Goal: Check status: Check status

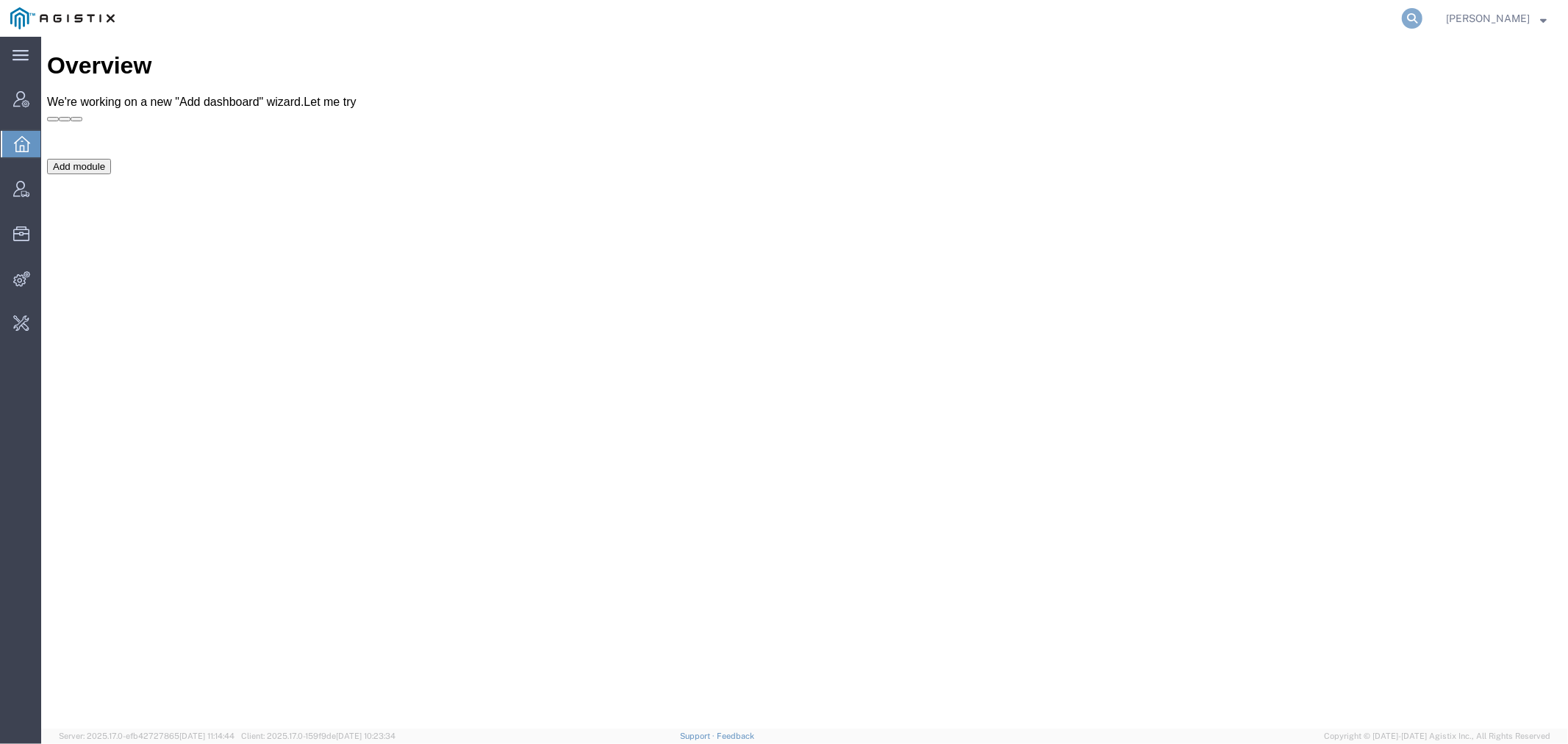
click at [1423, 16] on icon at bounding box center [1412, 18] width 21 height 21
type input "offline@syneos"
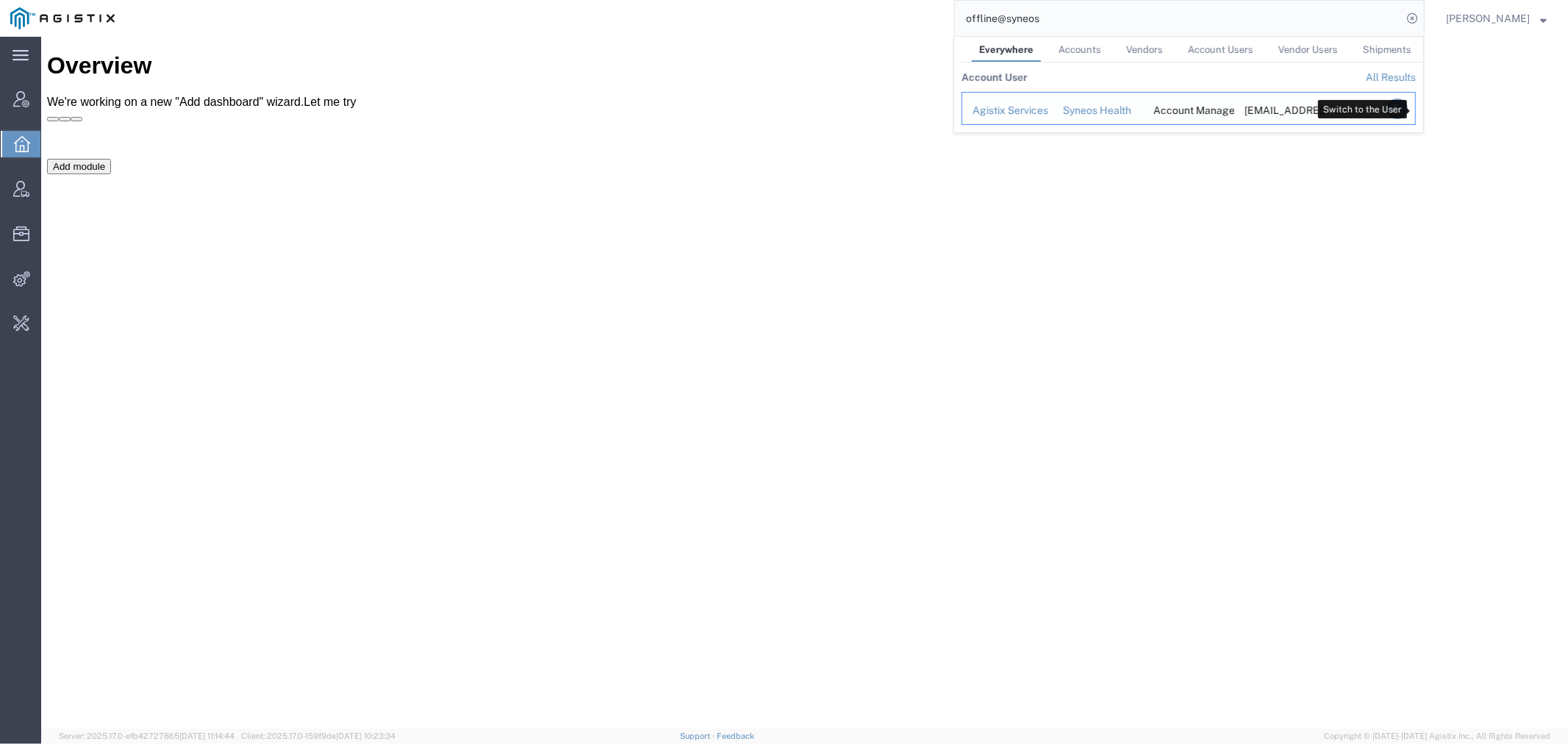
click at [1408, 106] on icon "Search Results" at bounding box center [1398, 109] width 21 height 21
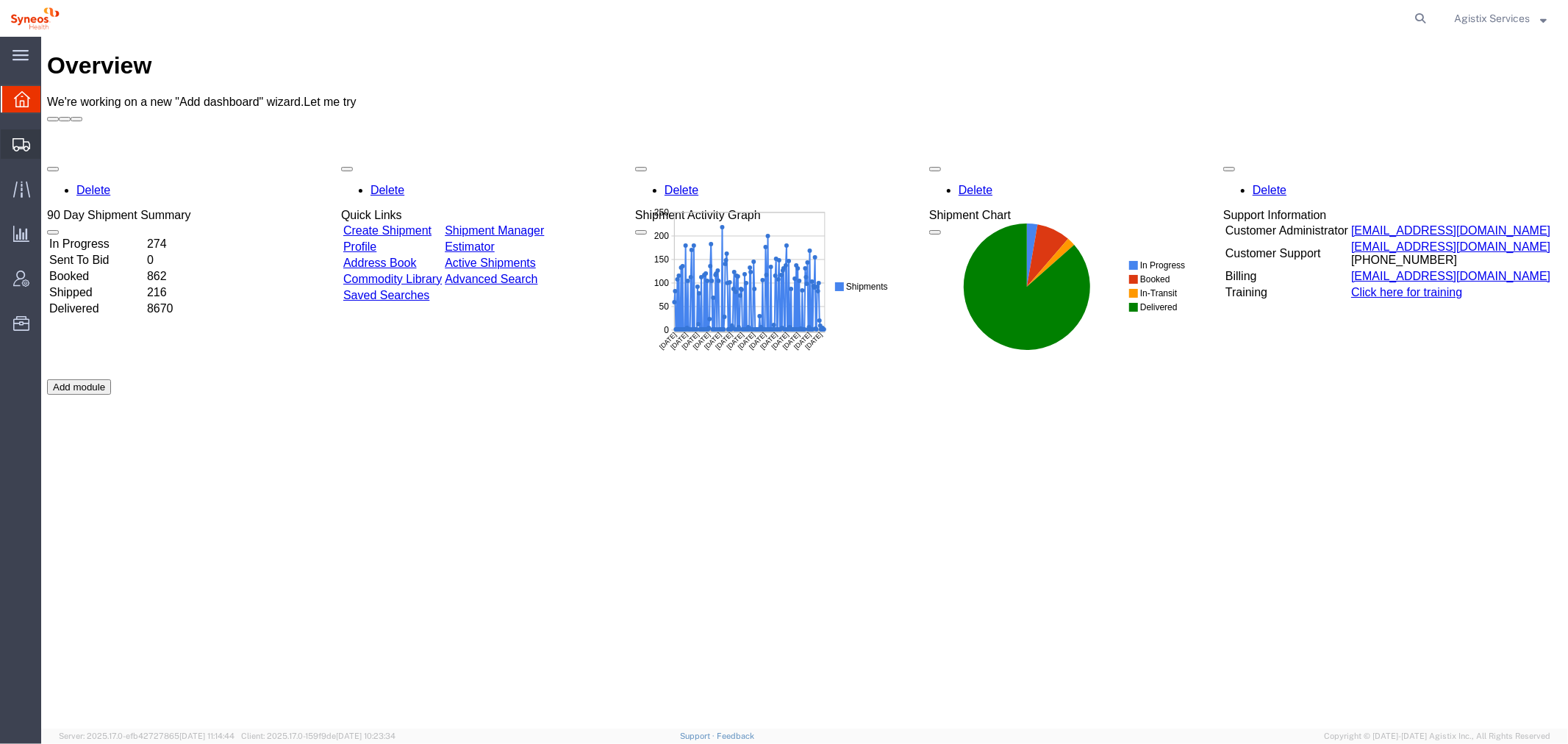
click at [0, 0] on span "Shipment Manager" at bounding box center [0, 0] width 0 height 0
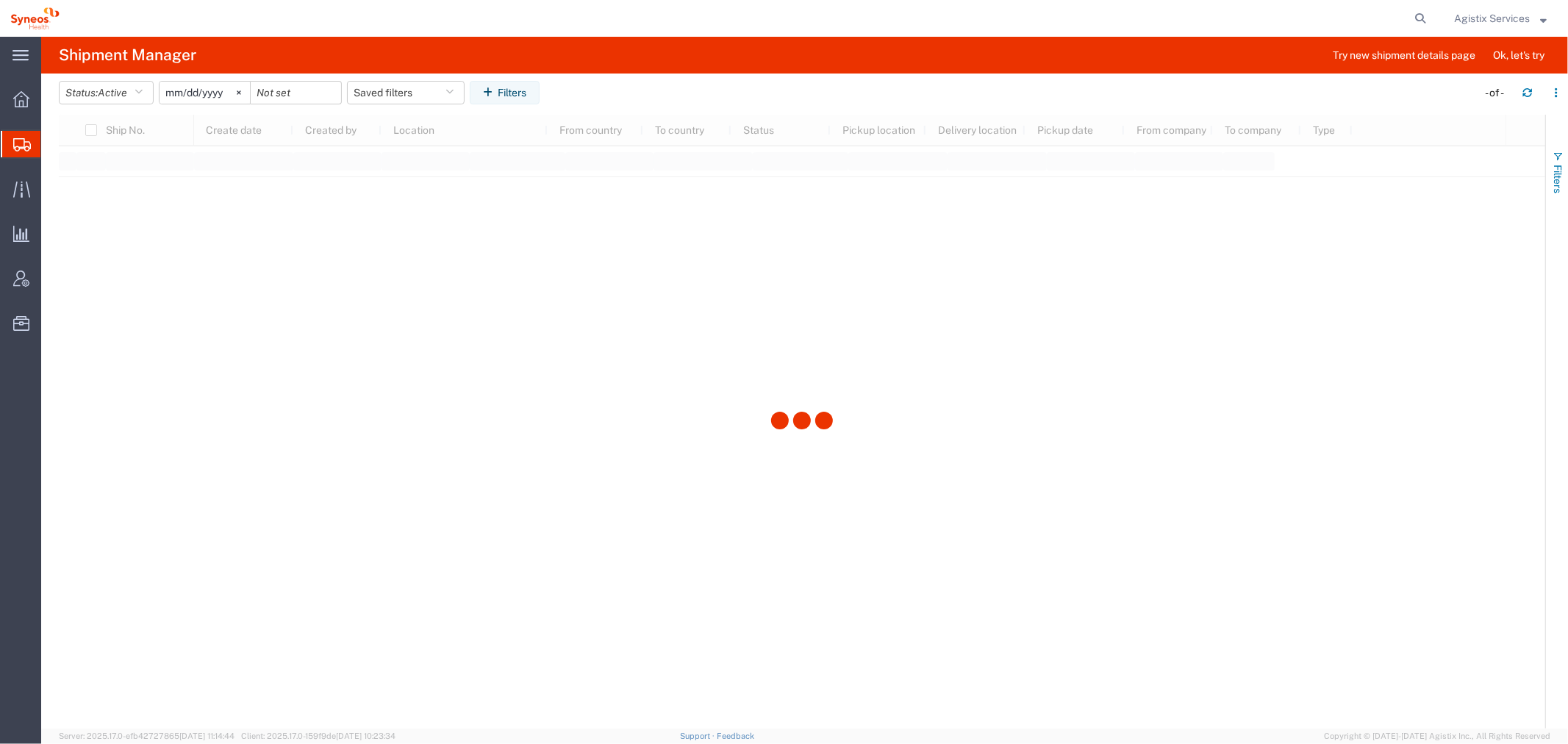
click at [1553, 163] on button "Filters" at bounding box center [1557, 172] width 22 height 80
click at [1555, 164] on span "Filters" at bounding box center [1558, 178] width 12 height 29
click at [1559, 175] on span "Filters" at bounding box center [1558, 178] width 12 height 29
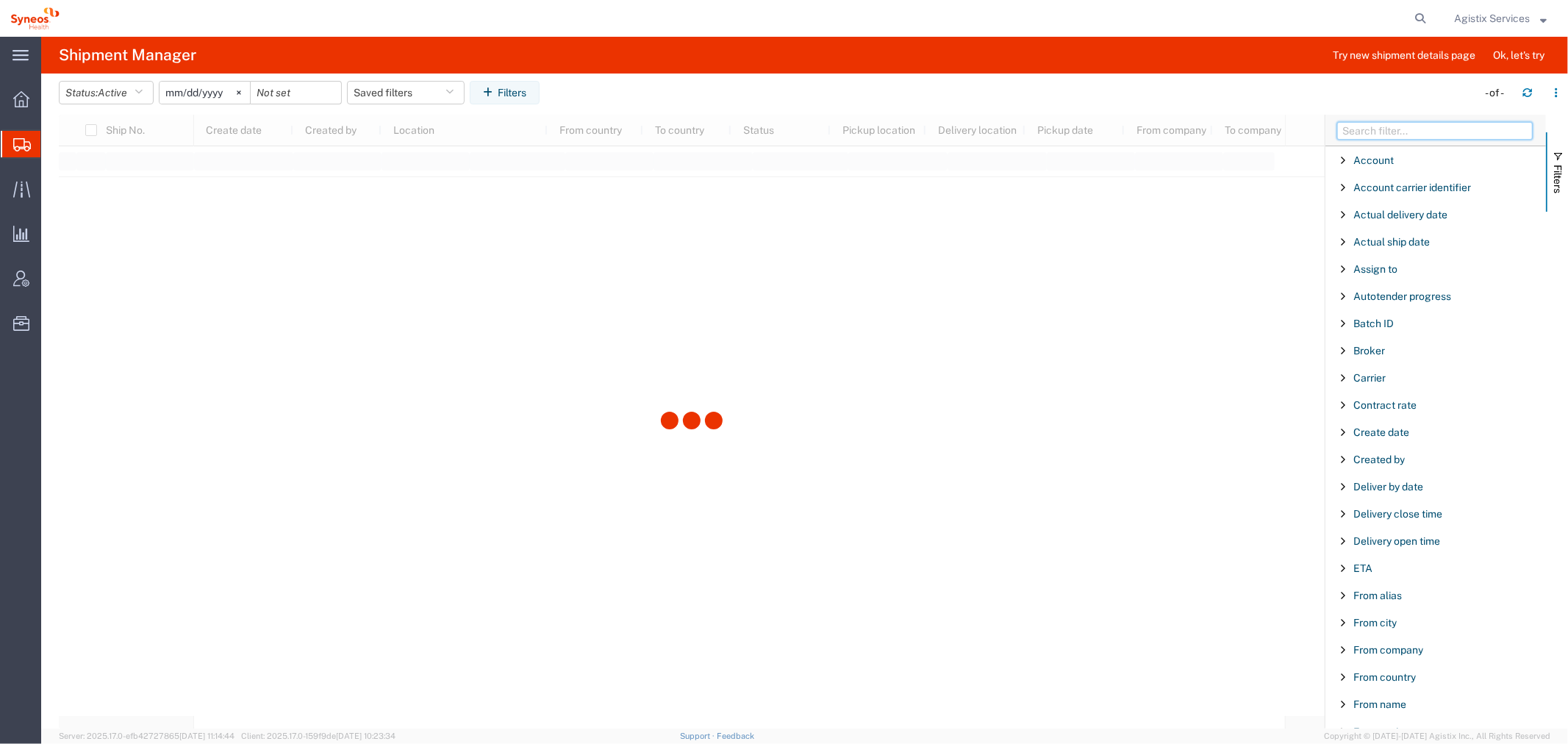
click at [1467, 129] on input "Filter Columns Input" at bounding box center [1436, 131] width 196 height 17
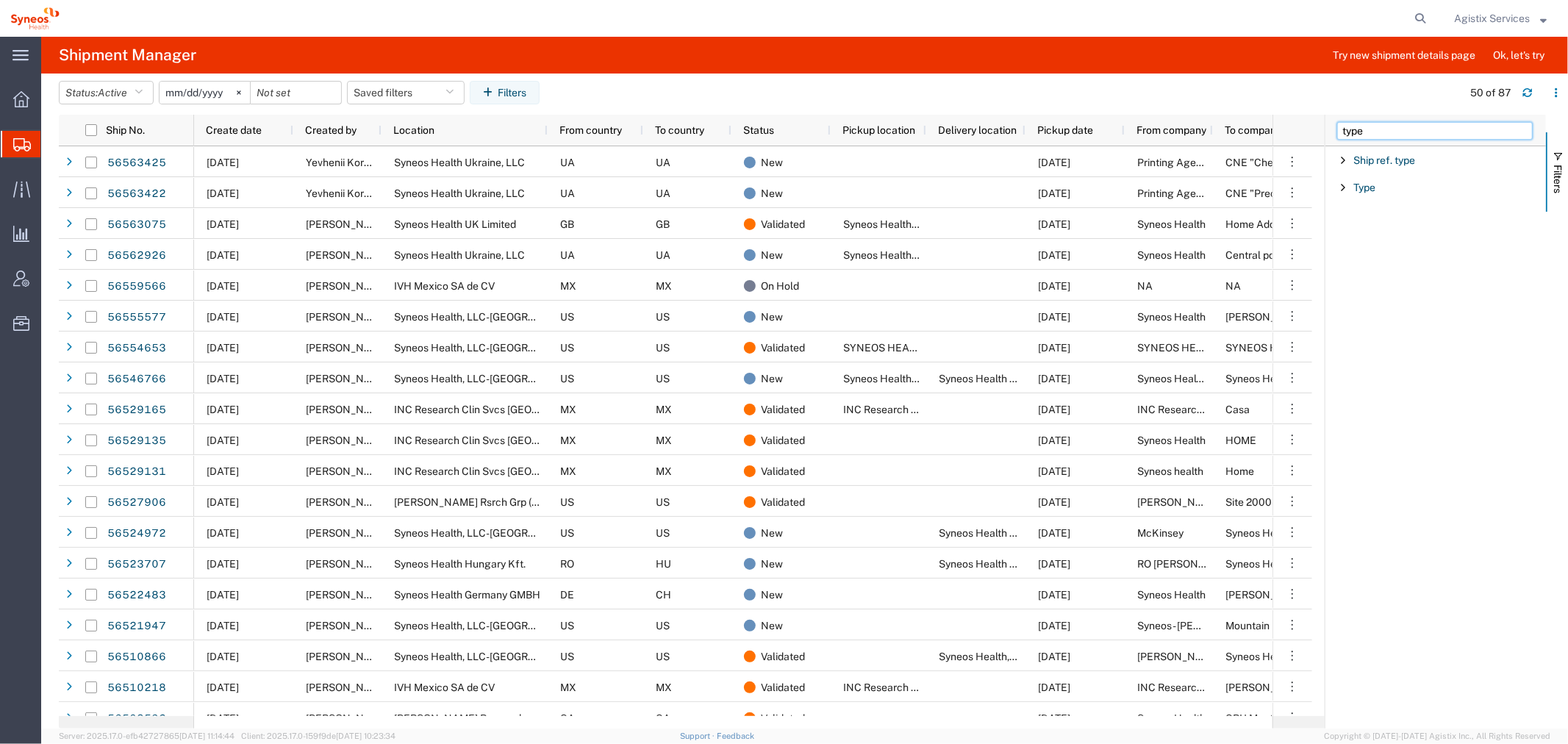
type input "type"
click at [1343, 187] on span "Filter List 2 Filters" at bounding box center [1344, 188] width 12 height 12
click at [1387, 266] on input "Filter List 2 Filters" at bounding box center [1441, 263] width 193 height 23
type input "rat"
click at [1360, 346] on label "Rated" at bounding box center [1441, 341] width 193 height 22
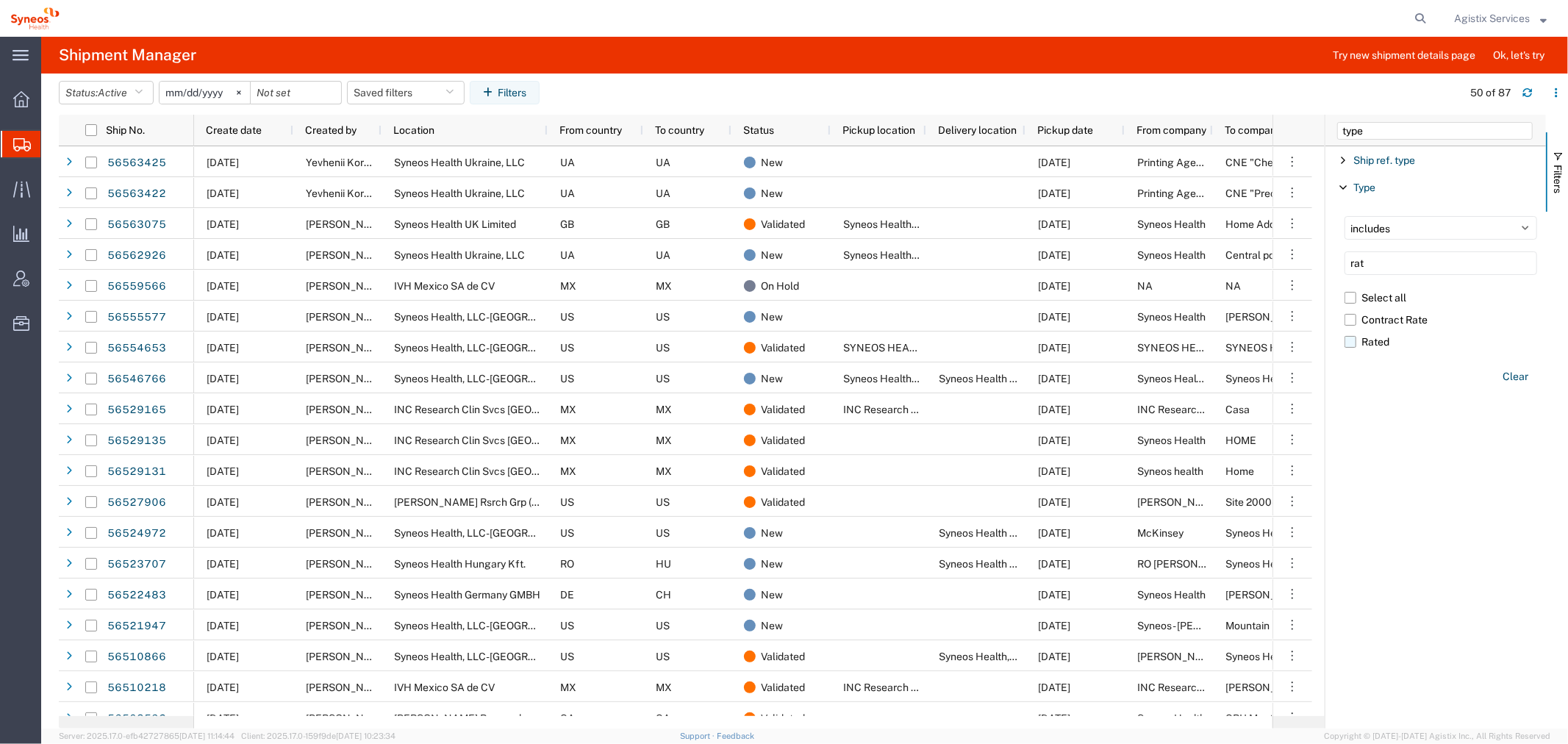
click at [0, 0] on input "Rated" at bounding box center [0, 0] width 0 height 0
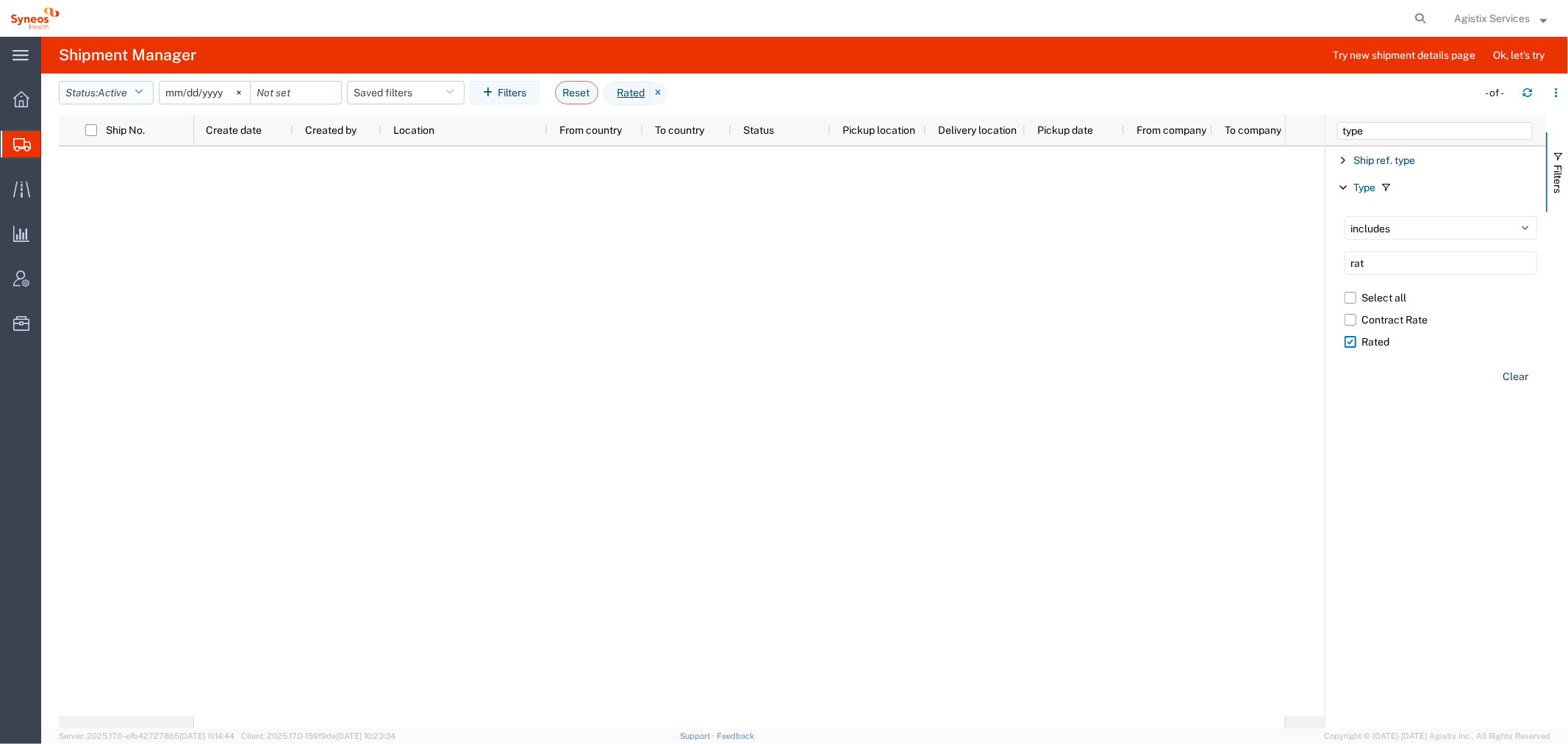
click at [127, 80] on button "Status: Active" at bounding box center [106, 92] width 95 height 23
click at [106, 157] on span "Active" at bounding box center [145, 147] width 171 height 22
click at [106, 96] on span "Active" at bounding box center [112, 93] width 29 height 12
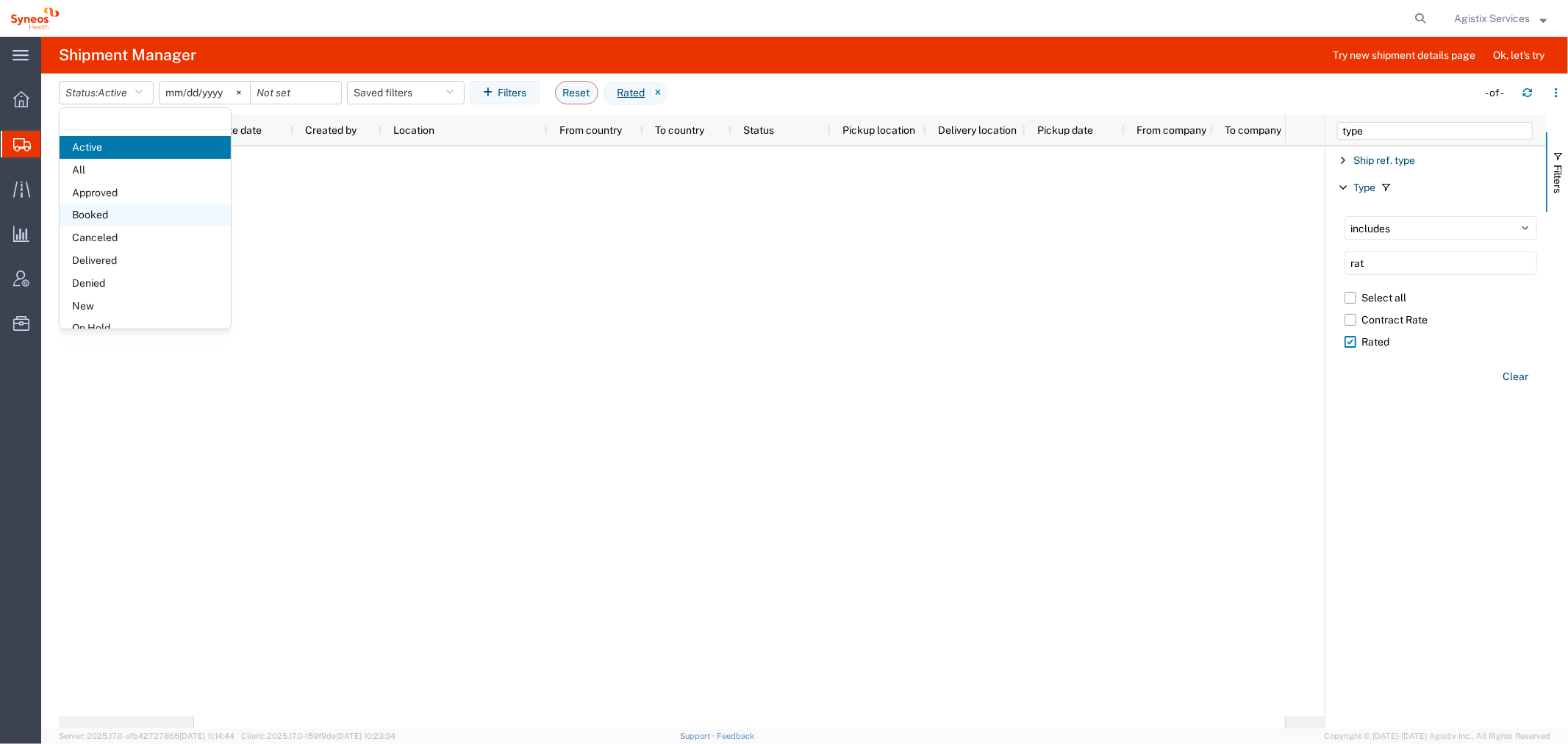
click at [106, 215] on span "Booked" at bounding box center [145, 215] width 171 height 22
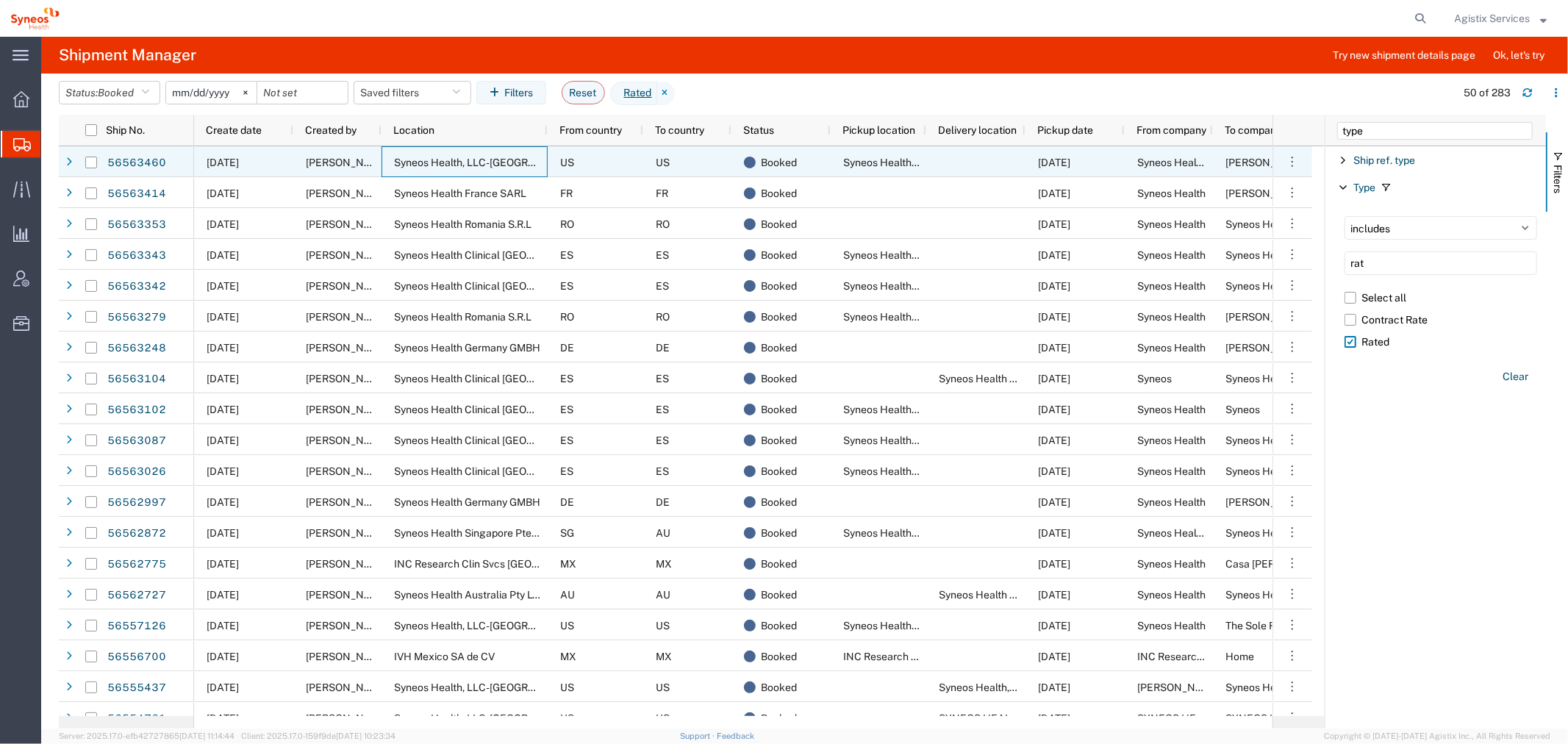
click at [382, 163] on div "Syneos Health, LLC-[GEOGRAPHIC_DATA] [GEOGRAPHIC_DATA] [GEOGRAPHIC_DATA]" at bounding box center [465, 162] width 166 height 31
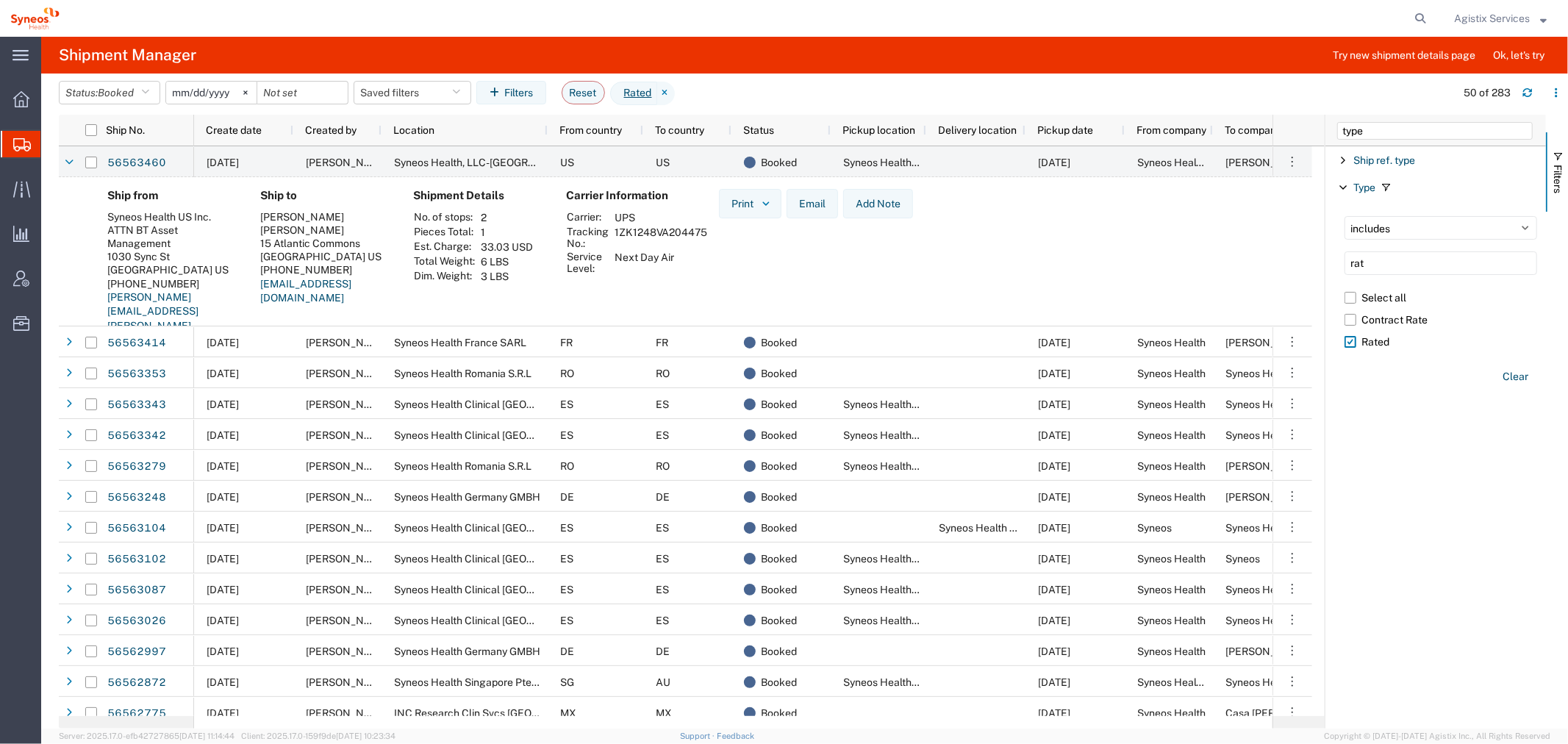
click at [681, 228] on td "1ZK1248VA204475345" at bounding box center [671, 237] width 123 height 25
copy td "1ZK1248VA204475345"
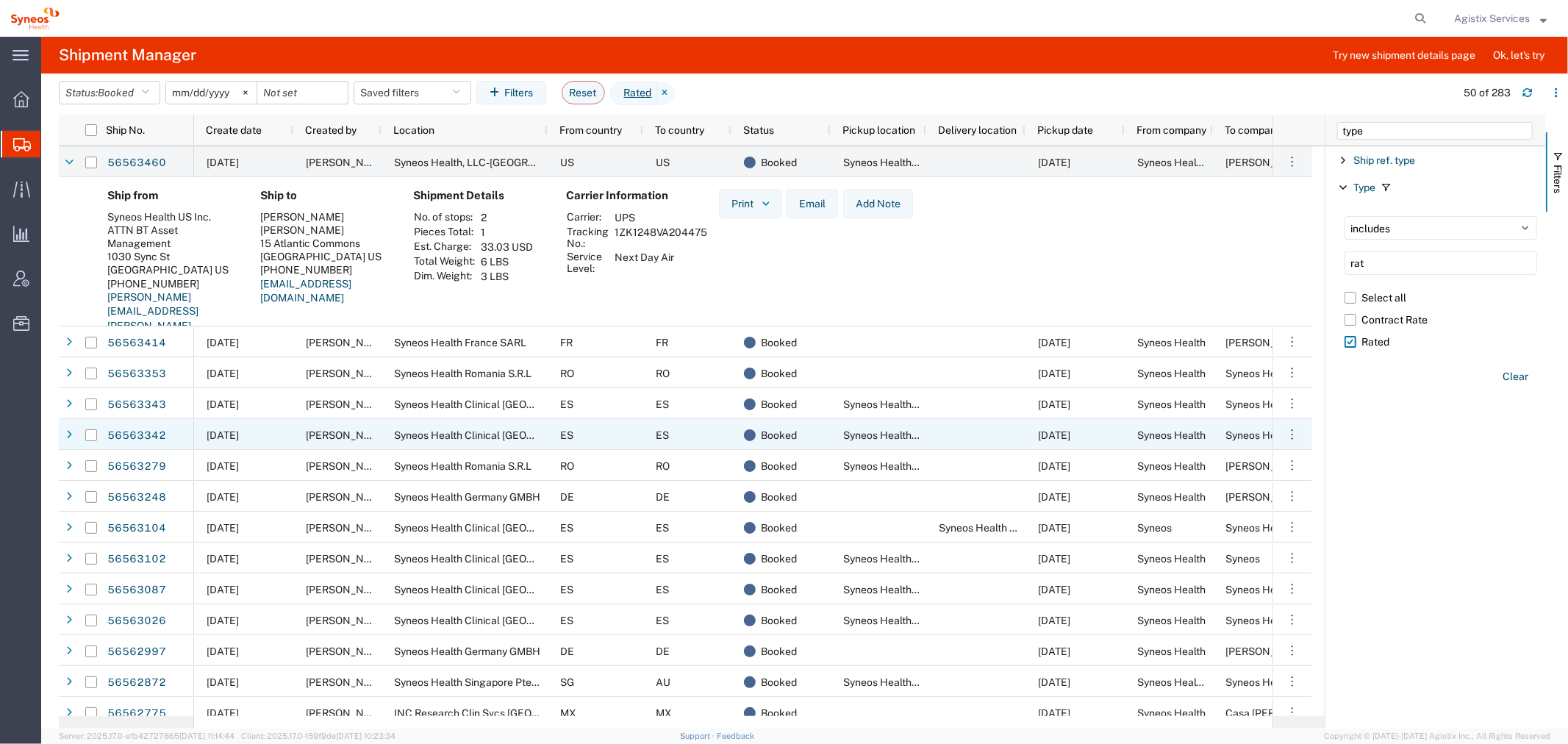
click at [519, 435] on span "Syneos Health Clinical [GEOGRAPHIC_DATA]" at bounding box center [500, 435] width 213 height 12
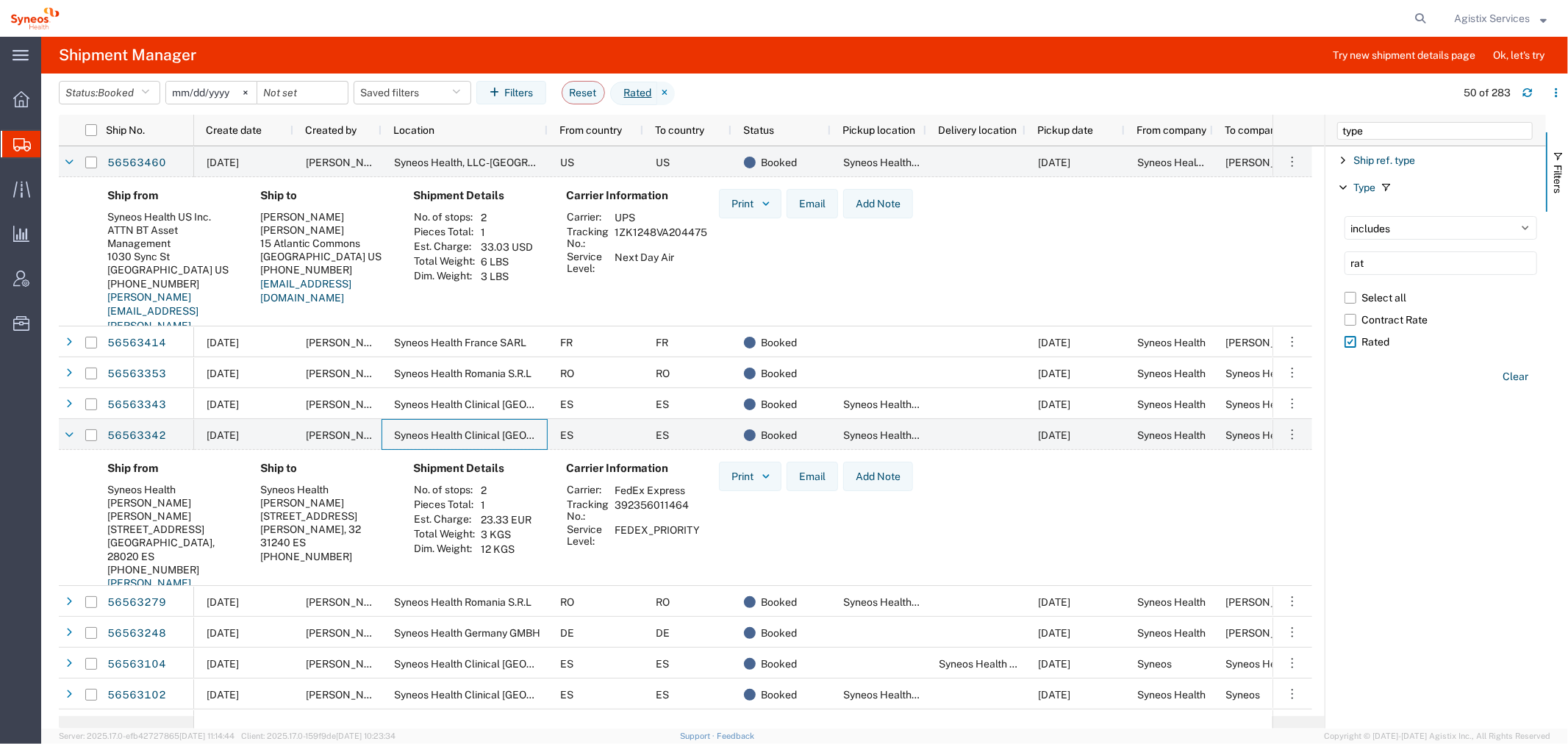
click at [634, 506] on td "392356011464" at bounding box center [657, 510] width 95 height 25
copy td "392356011464"
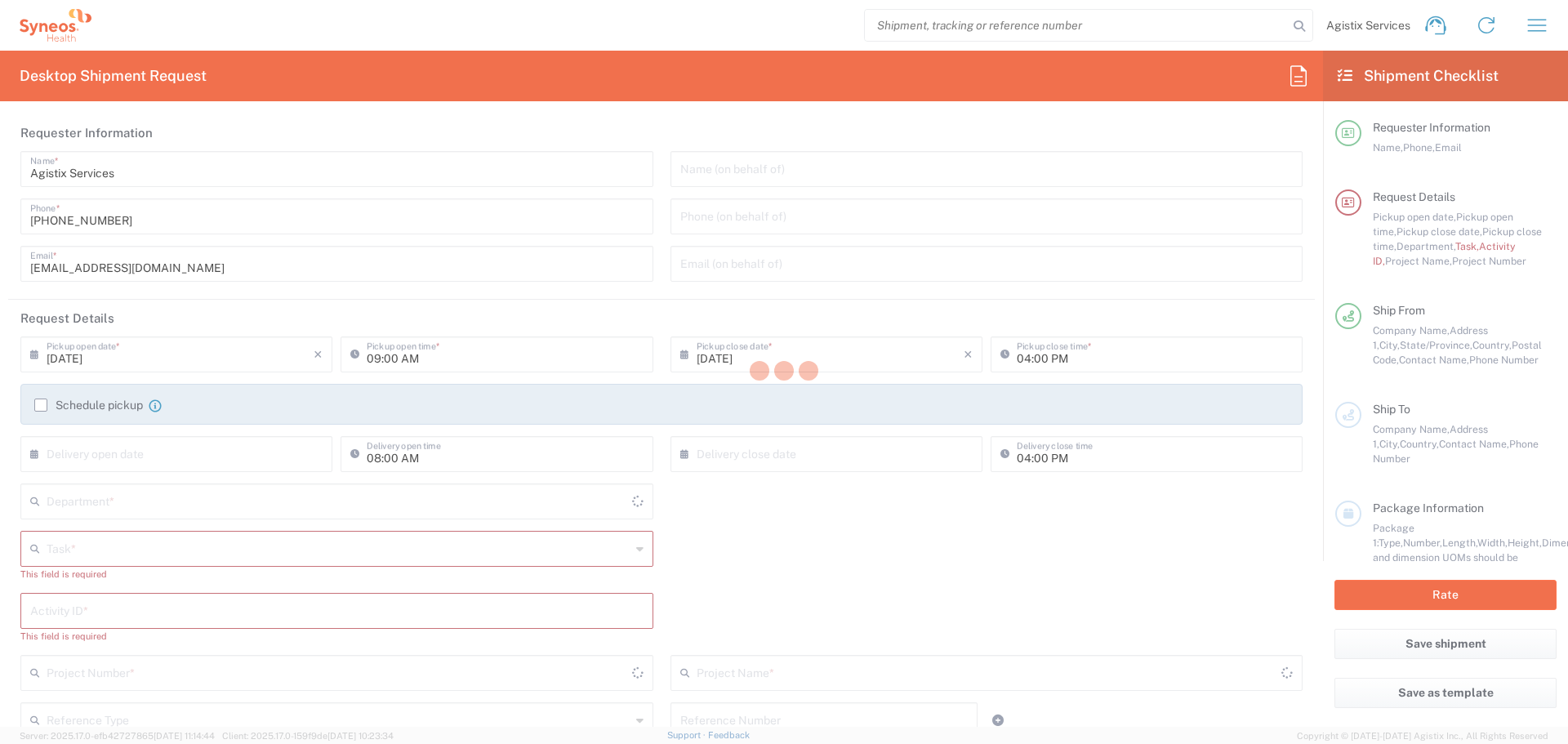
type input "4510"
type input "[US_STATE]"
type input "[GEOGRAPHIC_DATA]"
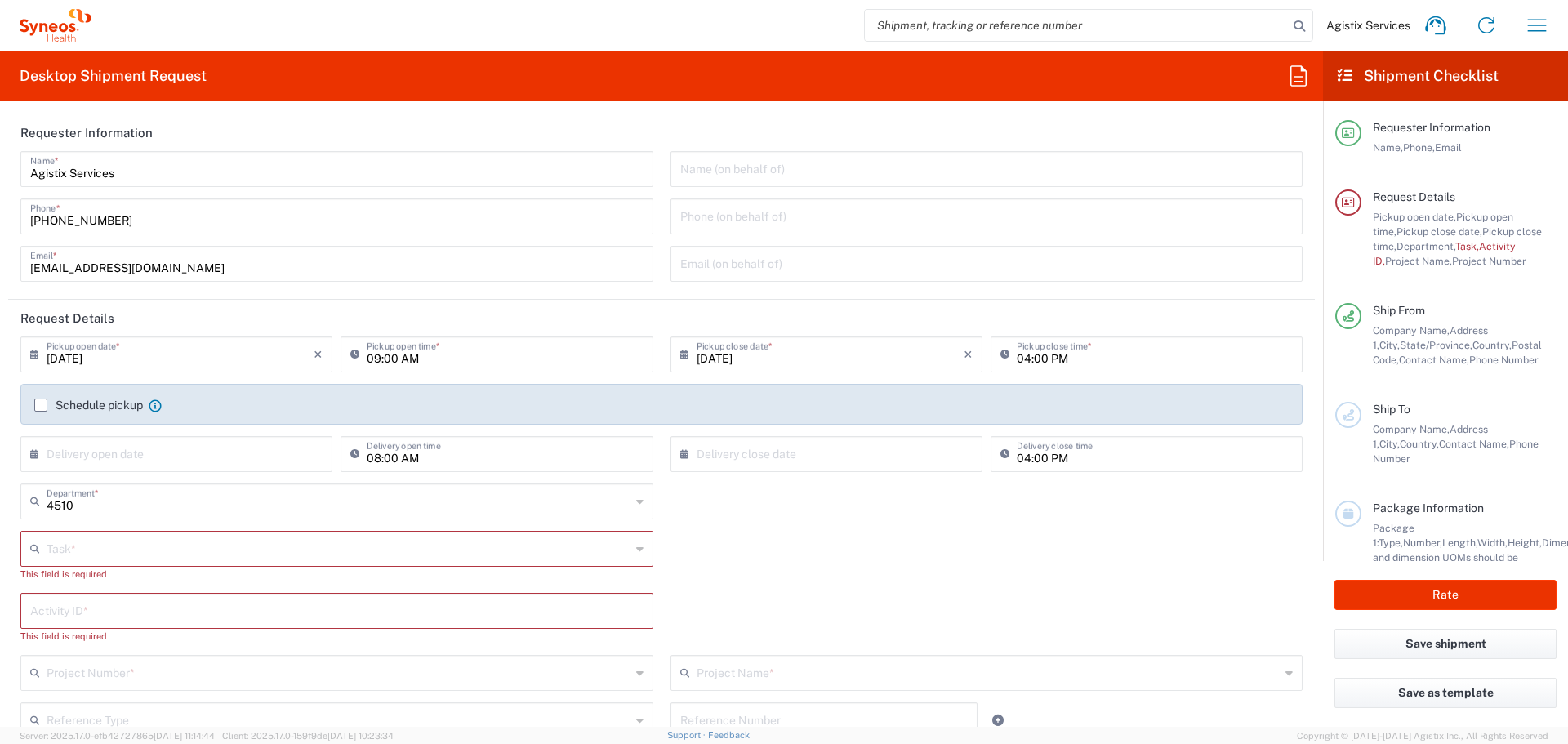
click at [987, 24] on input "search" at bounding box center [1077, 25] width 423 height 31
paste input "1ZK1248VA204475345"
type input "1ZK1248VA204475345"
type input "Syneos Health Communications-[GEOGRAPHIC_DATA] [GEOGRAPHIC_DATA]"
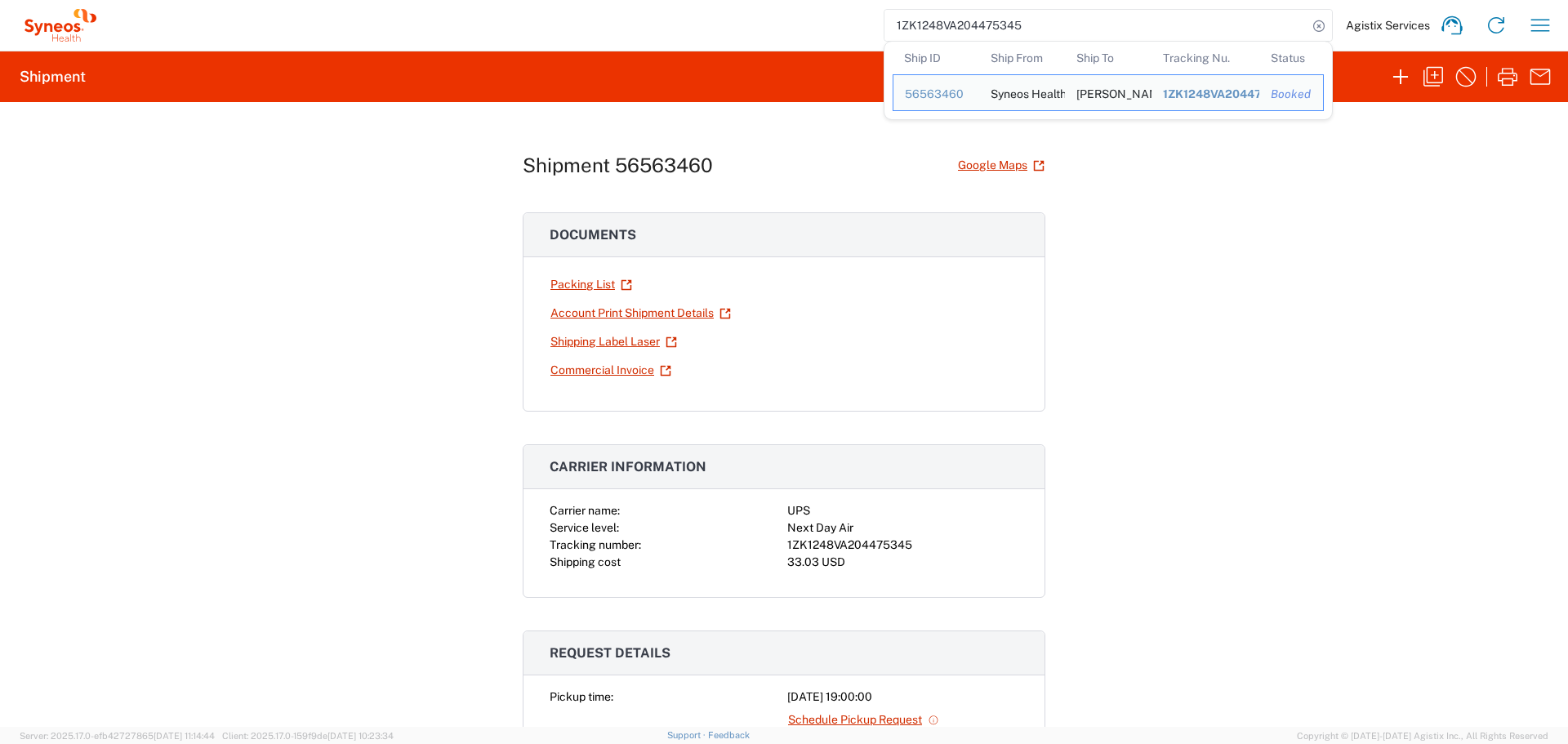
drag, startPoint x: 874, startPoint y: 30, endPoint x: 758, endPoint y: 30, distance: 116.0
click at [758, 30] on div "1ZK1248VA204475345 Ship ID Ship From Ship To Tracking Nu. Status Ship ID 565634…" at bounding box center [832, 25] width 1461 height 39
paste input "392356011464"
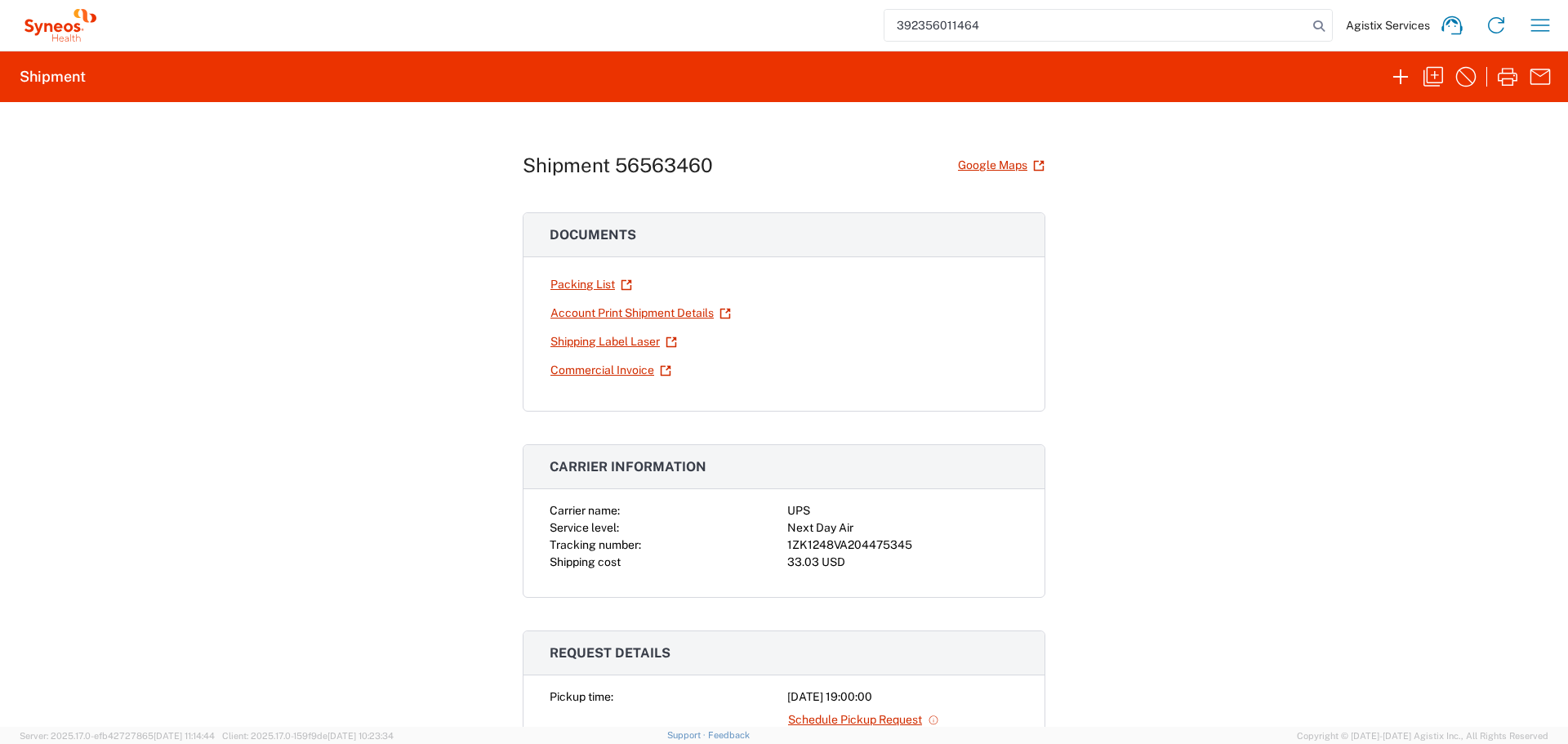
type input "392356011464"
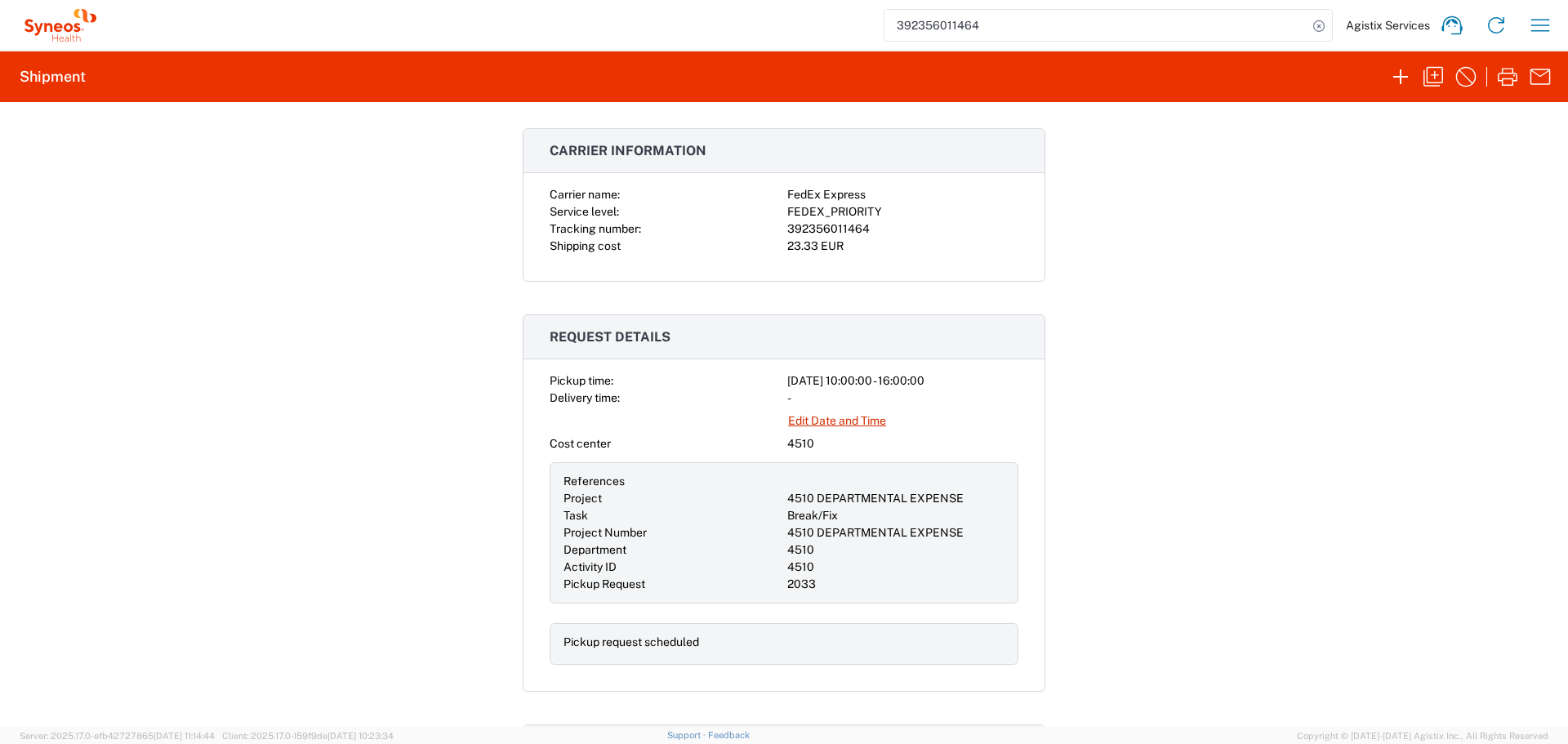
scroll to position [327, 0]
